Goal: Task Accomplishment & Management: Use online tool/utility

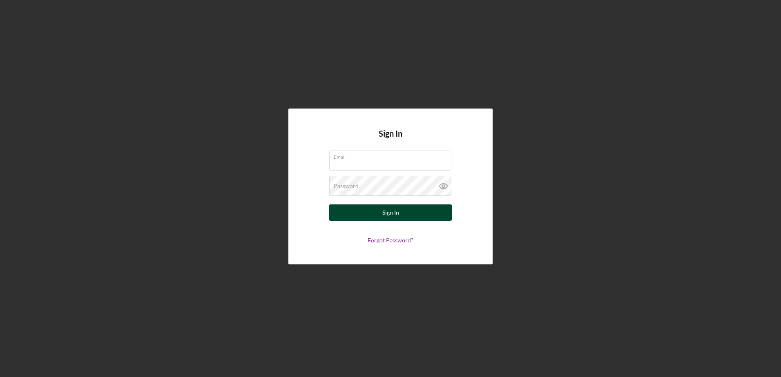
type input "[EMAIL_ADDRESS][DOMAIN_NAME]"
click at [369, 217] on button "Sign In" at bounding box center [390, 213] width 122 height 16
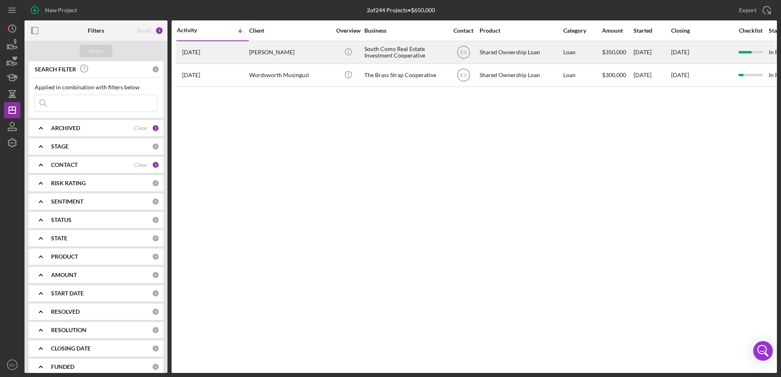
click at [220, 52] on div "[DATE] [PERSON_NAME]" at bounding box center [212, 53] width 71 height 22
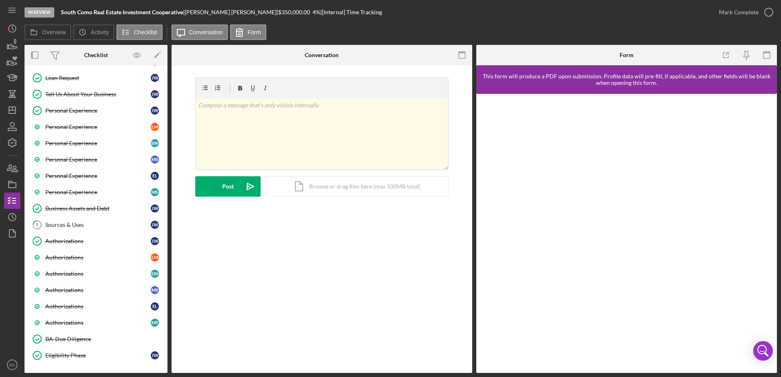
scroll to position [254, 0]
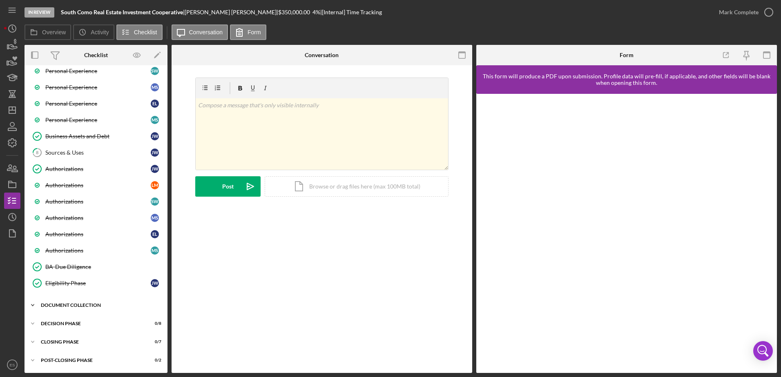
click at [33, 303] on icon "Icon/Expander" at bounding box center [32, 305] width 16 height 16
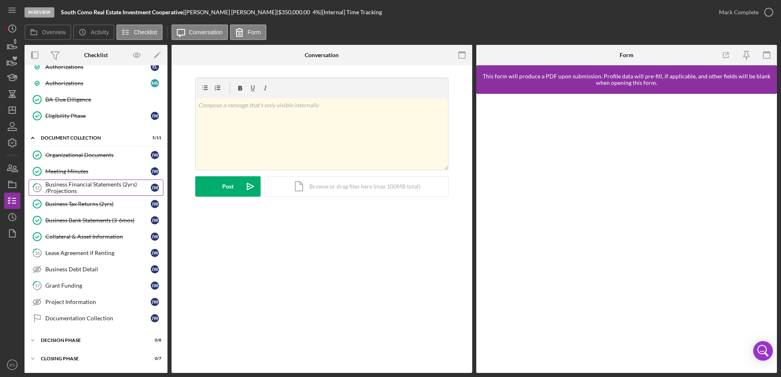
click at [72, 188] on div "Business Financial Statements (2yrs) /Projections" at bounding box center [97, 187] width 105 height 13
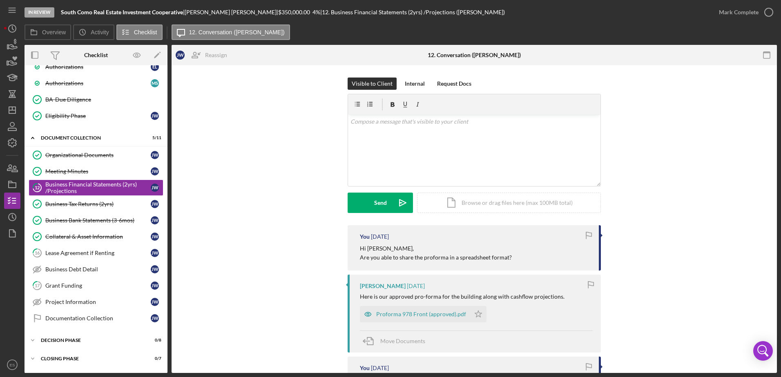
click at [275, 217] on div "Visible to Client Internal Request Docs v Color teal Color pink Remove color Ad…" at bounding box center [474, 152] width 581 height 148
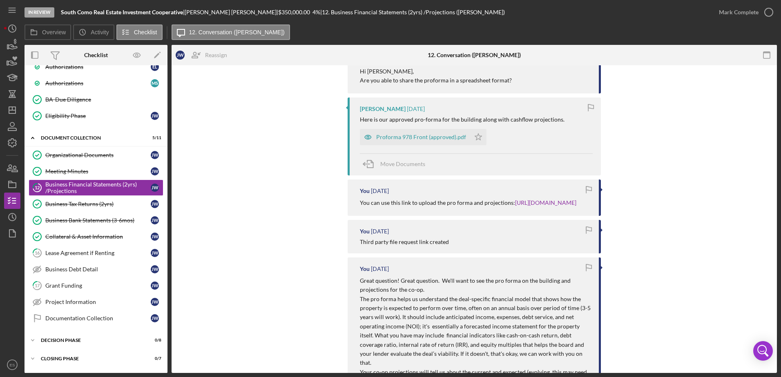
scroll to position [180, 0]
click at [404, 134] on div "Proforma 978 Front (approved).pdf" at bounding box center [421, 134] width 90 height 7
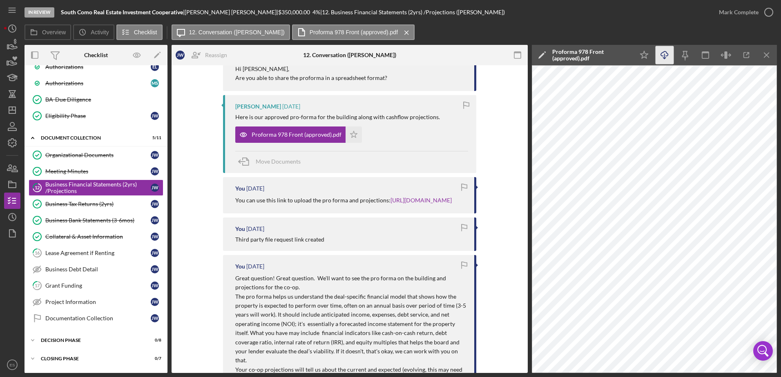
click at [662, 55] on icon "Icon/Download" at bounding box center [664, 55] width 18 height 18
